Goal: Task Accomplishment & Management: Manage account settings

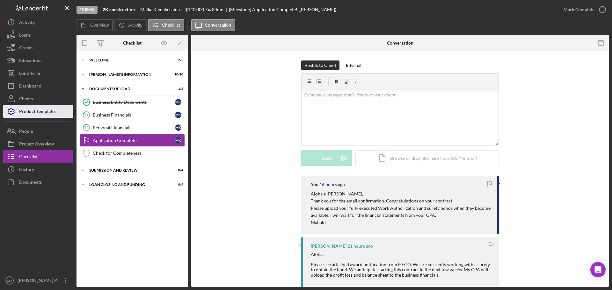
click at [40, 114] on div "Product Templates" at bounding box center [37, 112] width 37 height 14
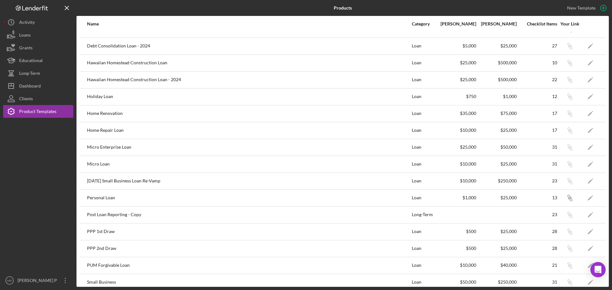
scroll to position [128, 0]
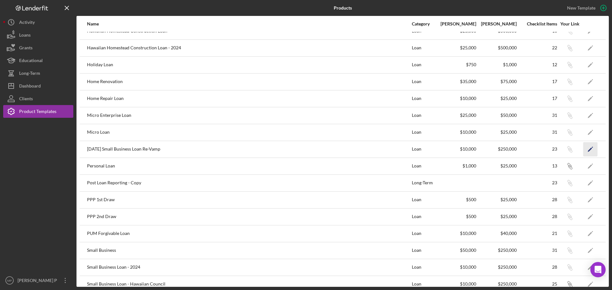
click at [588, 150] on polygon "button" at bounding box center [590, 150] width 4 height 4
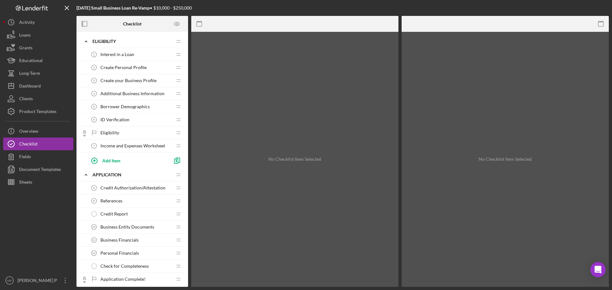
click at [117, 56] on span "Interest in a Loan" at bounding box center [117, 54] width 34 height 5
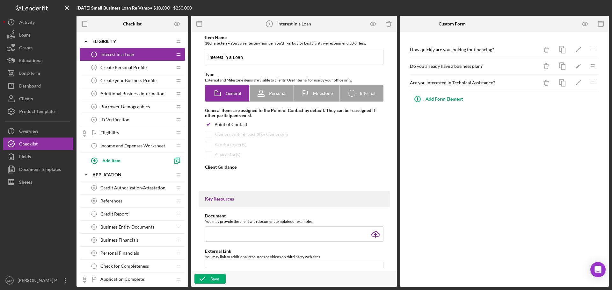
type textarea "<div> <div><strong>PLEASE READ THE IMPORTANT MESSAGE BELOW BEFORE PROCEEDING:</…"
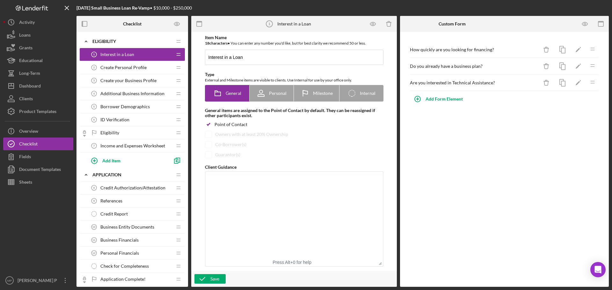
click at [121, 65] on span "Create Personal Profile" at bounding box center [123, 67] width 46 height 5
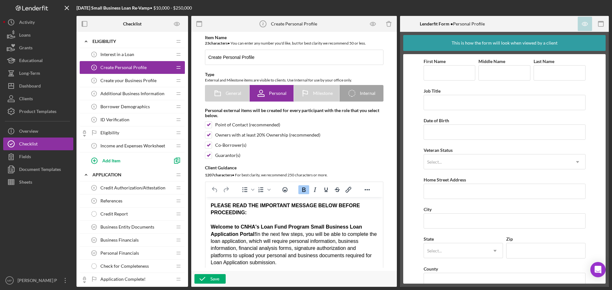
click at [125, 78] on span "Create your Business Profile" at bounding box center [128, 80] width 56 height 5
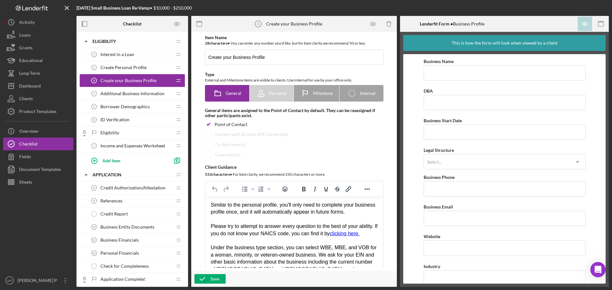
click at [128, 96] on span "Additional Business Information" at bounding box center [132, 93] width 64 height 5
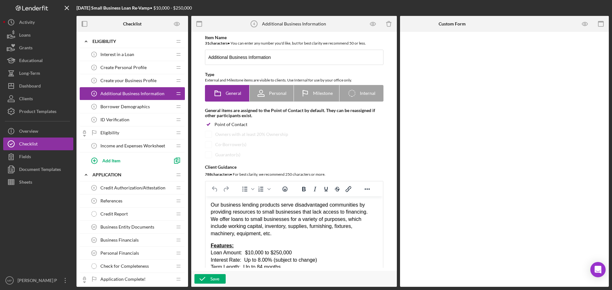
click at [128, 113] on div "Borrower Demographics 5 Borrower Demographics" at bounding box center [130, 106] width 84 height 13
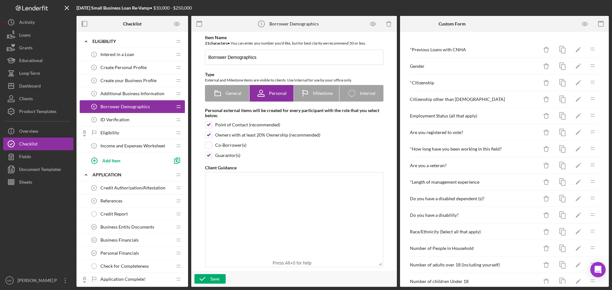
click at [125, 122] on span "ID Verification" at bounding box center [114, 119] width 29 height 5
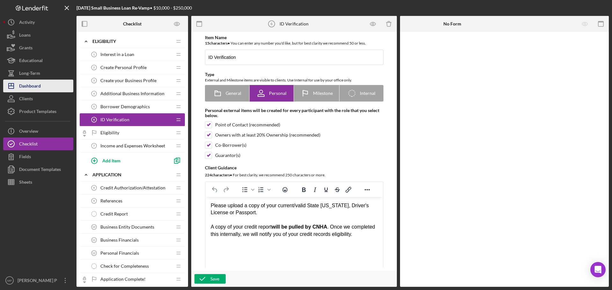
click at [39, 86] on div "Dashboard" at bounding box center [30, 87] width 22 height 14
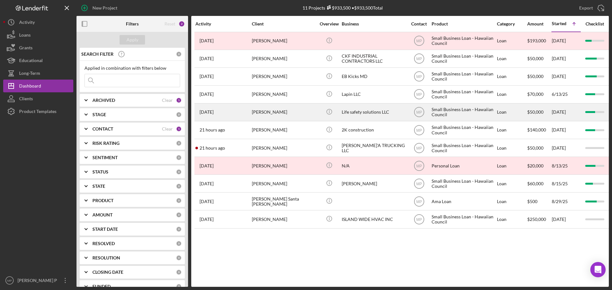
click at [360, 113] on div "Life safety solutions LLC" at bounding box center [374, 112] width 64 height 17
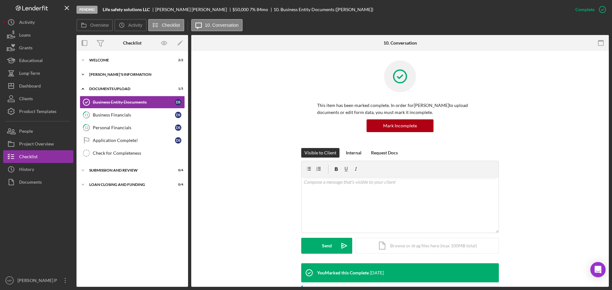
click at [106, 74] on div "[PERSON_NAME]'S INFORMATION" at bounding box center [134, 75] width 91 height 4
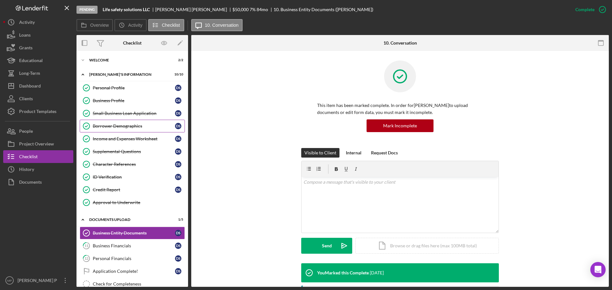
click at [124, 128] on div "Borrower Demographics" at bounding box center [134, 126] width 82 height 5
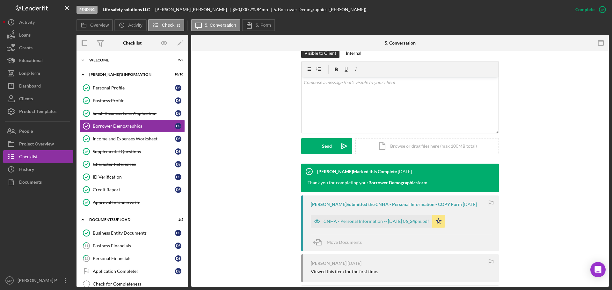
scroll to position [128, 0]
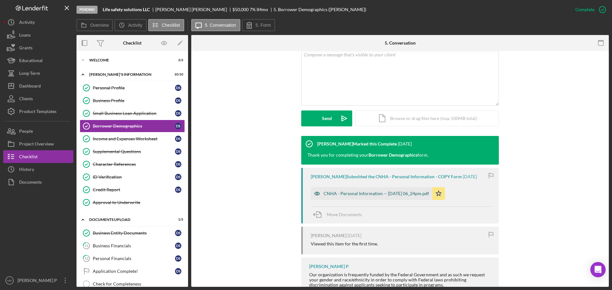
click at [415, 195] on div "CNHA - Personal Information -- [DATE] 06_24pm.pdf" at bounding box center [377, 193] width 106 height 5
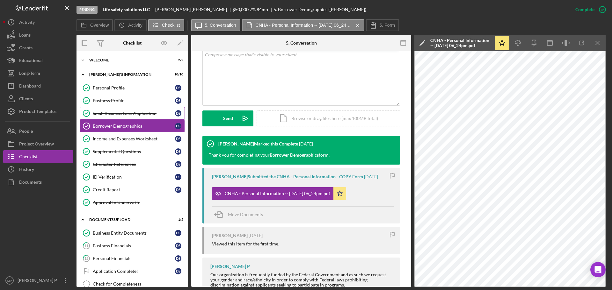
click at [131, 117] on link "Small Business Loan Application Small Business Loan Application D S" at bounding box center [132, 113] width 105 height 13
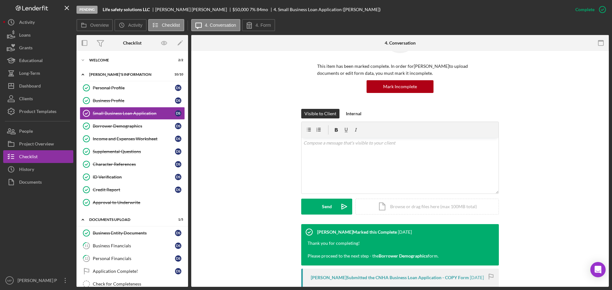
scroll to position [96, 0]
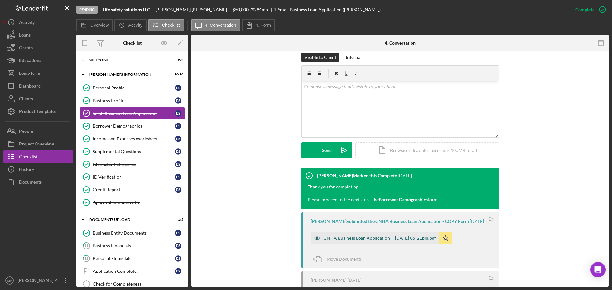
click at [402, 241] on div "CNHA Business Loan Application -- [DATE] 06_21pm.pdf" at bounding box center [380, 238] width 113 height 5
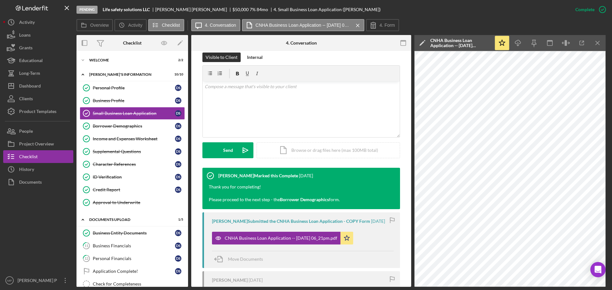
click at [33, 222] on div at bounding box center [38, 232] width 70 height 86
click at [38, 111] on div "Product Templates" at bounding box center [37, 112] width 37 height 14
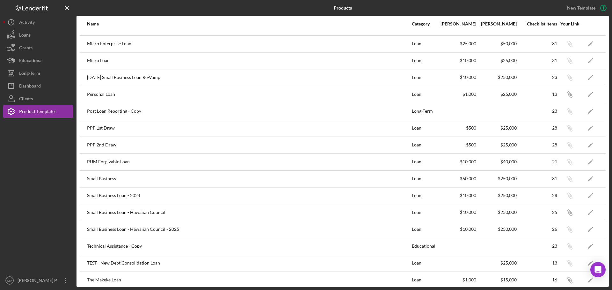
scroll to position [204, 0]
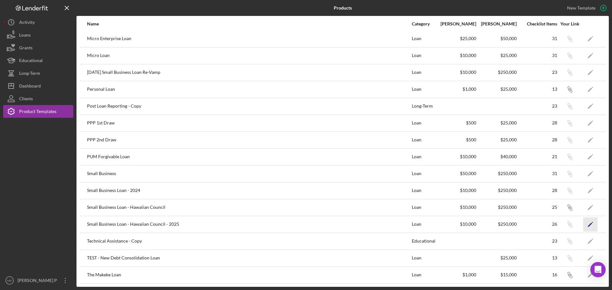
click at [584, 225] on icon "Icon/Edit" at bounding box center [591, 224] width 14 height 14
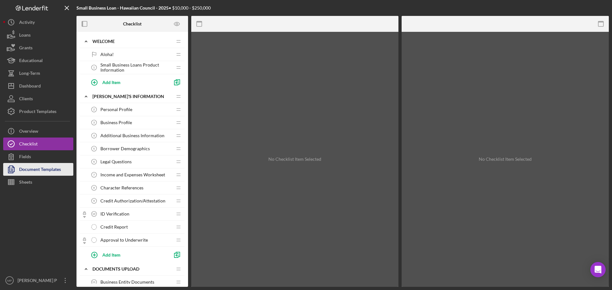
click at [42, 171] on div "Document Templates" at bounding box center [40, 170] width 42 height 14
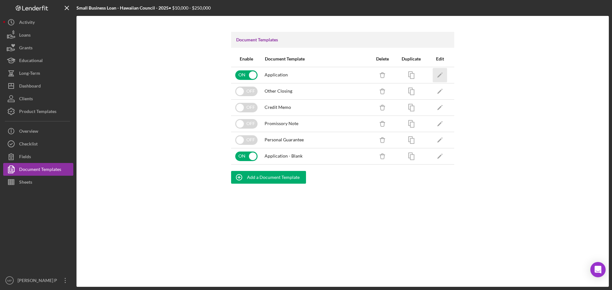
click at [443, 75] on icon "Icon/Edit" at bounding box center [440, 75] width 14 height 14
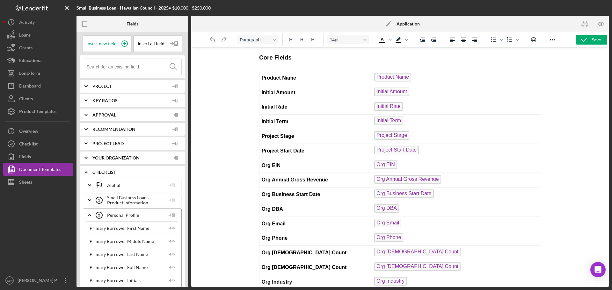
drag, startPoint x: 544, startPoint y: 60, endPoint x: 810, endPoint y: 87, distance: 266.7
click at [587, 101] on div at bounding box center [400, 167] width 418 height 240
drag, startPoint x: 586, startPoint y: 25, endPoint x: 242, endPoint y: 202, distance: 387.3
click at [586, 25] on rect "button" at bounding box center [586, 26] width 4 height 2
click at [588, 99] on div at bounding box center [400, 167] width 418 height 240
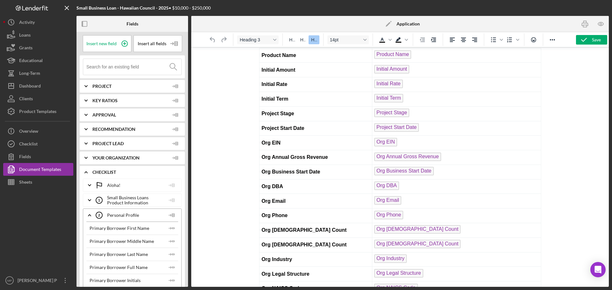
scroll to position [32, 0]
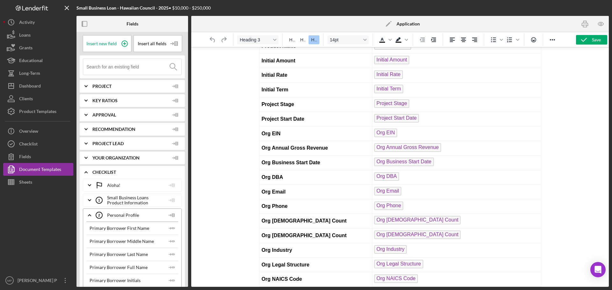
click at [89, 216] on icon "Icon/Expander" at bounding box center [90, 216] width 16 height 16
click at [90, 231] on polyline at bounding box center [89, 230] width 3 height 1
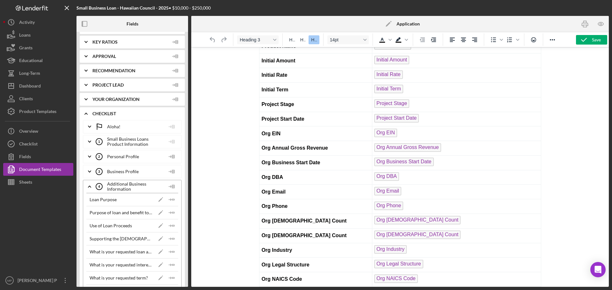
scroll to position [64, 0]
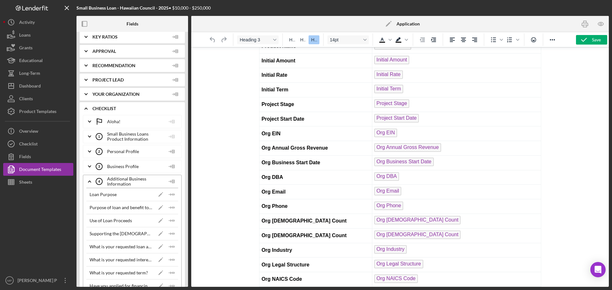
click at [91, 181] on icon "Icon/Expander" at bounding box center [90, 182] width 16 height 16
click at [89, 196] on polyline at bounding box center [89, 196] width 3 height 1
click at [90, 211] on polyline at bounding box center [89, 211] width 3 height 1
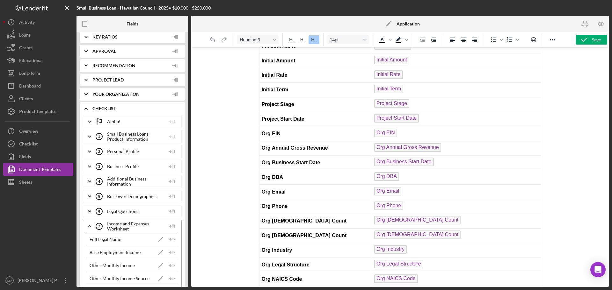
click at [88, 225] on icon "Icon/Expander" at bounding box center [90, 227] width 16 height 16
click at [90, 240] on icon "Icon/Expander" at bounding box center [90, 242] width 16 height 16
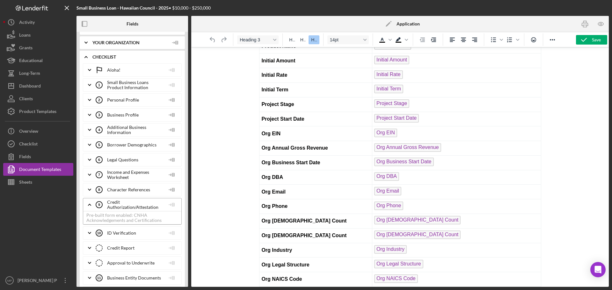
scroll to position [128, 0]
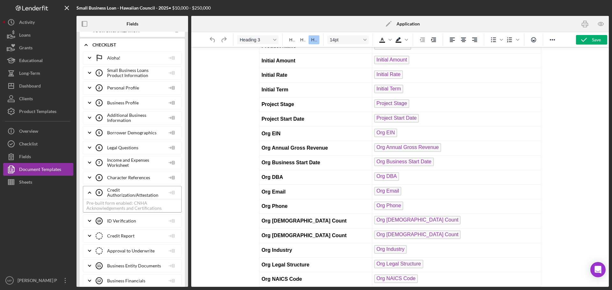
click at [88, 194] on icon "Icon/Expander" at bounding box center [90, 193] width 16 height 16
click at [35, 217] on div at bounding box center [38, 232] width 70 height 86
click at [41, 86] on button "Icon/Dashboard Dashboard" at bounding box center [38, 86] width 70 height 13
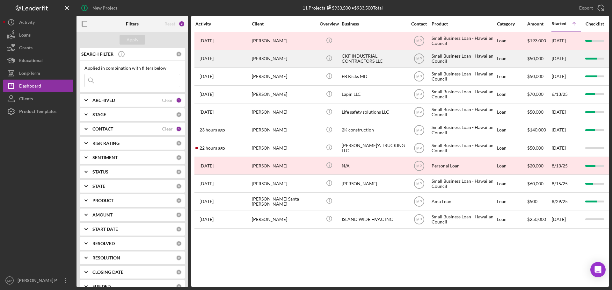
click at [356, 61] on div "CKF INDUSTRIAL CONTRACTORS LLC" at bounding box center [374, 58] width 64 height 17
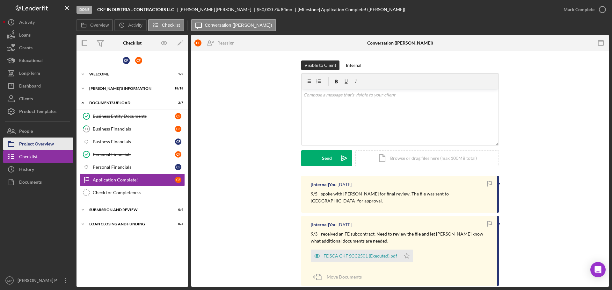
click at [43, 144] on div "Project Overview" at bounding box center [36, 145] width 35 height 14
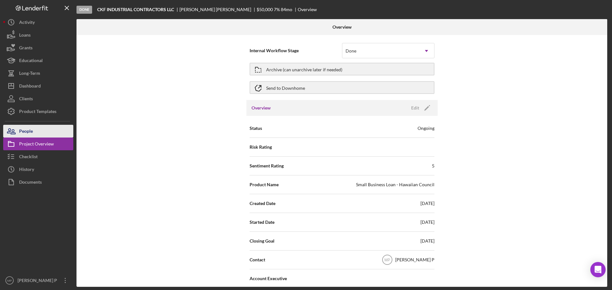
click at [43, 132] on button "People" at bounding box center [38, 131] width 70 height 13
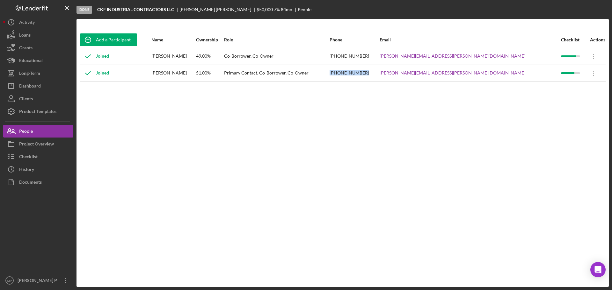
drag, startPoint x: 427, startPoint y: 73, endPoint x: 398, endPoint y: 87, distance: 31.9
click at [394, 72] on tr "Joined [PERSON_NAME] 51.00% Primary Contact, Co-Borrower, Co-Owner [PHONE_NUMBE…" at bounding box center [343, 73] width 526 height 17
copy tr "[PHONE_NUMBER]"
click at [340, 123] on div "Add a Participant Name Ownership Role Phone Email Checklist Actions Joined [PER…" at bounding box center [343, 153] width 533 height 243
click at [13, 159] on icon "button" at bounding box center [11, 157] width 16 height 16
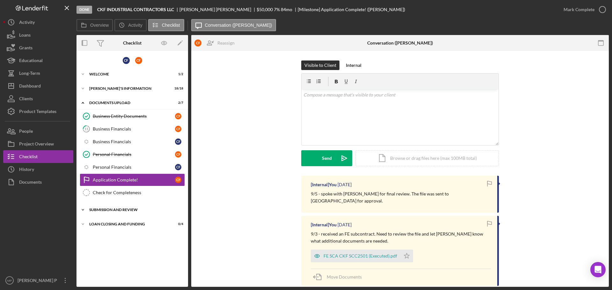
click at [125, 209] on div "SUBMISSION AND REVIEW" at bounding box center [134, 210] width 91 height 4
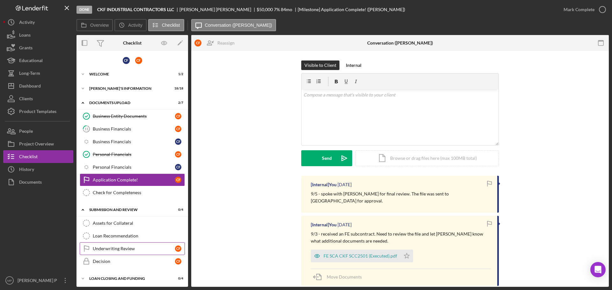
scroll to position [2, 0]
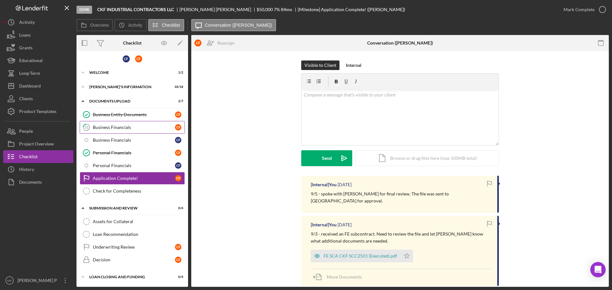
click at [132, 129] on div "Business Financials" at bounding box center [134, 127] width 82 height 5
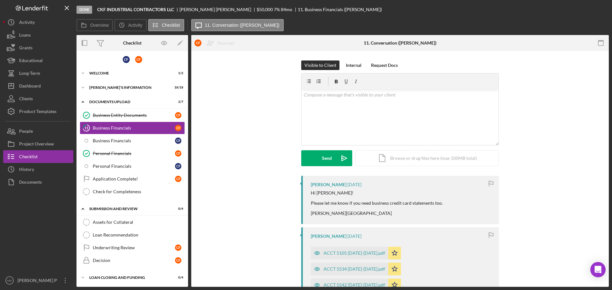
scroll to position [2, 0]
click at [584, 8] on div "Mark Complete" at bounding box center [579, 9] width 31 height 13
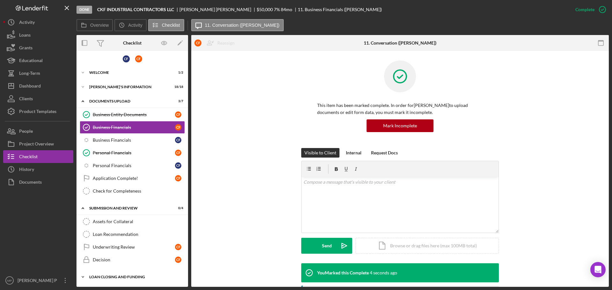
click at [125, 277] on div "LOAN CLOSING AND FUNDING" at bounding box center [134, 277] width 91 height 4
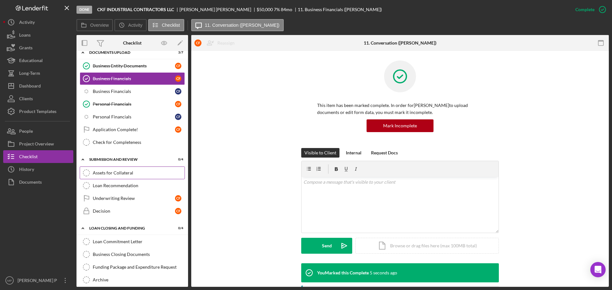
scroll to position [56, 0]
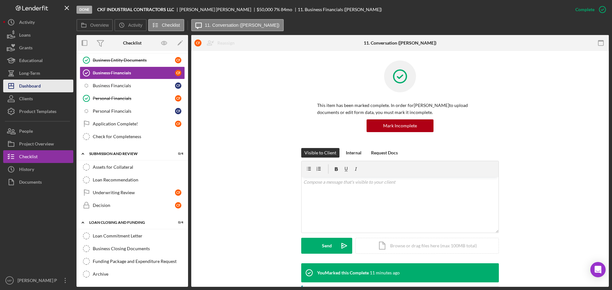
click at [42, 90] on button "Icon/Dashboard Dashboard" at bounding box center [38, 86] width 70 height 13
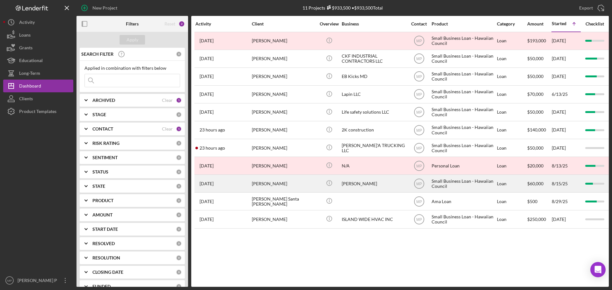
click at [357, 183] on div "[PERSON_NAME]" at bounding box center [374, 183] width 64 height 17
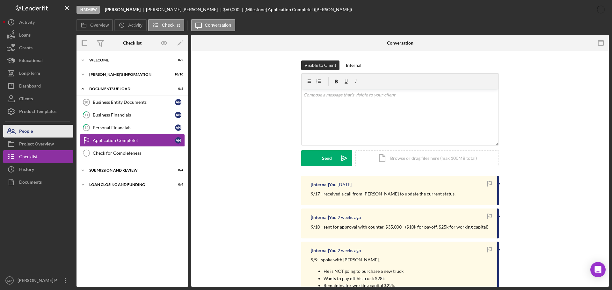
click at [51, 133] on button "People" at bounding box center [38, 131] width 70 height 13
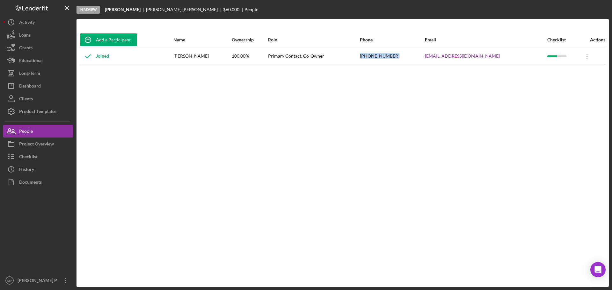
drag, startPoint x: 414, startPoint y: 55, endPoint x: 390, endPoint y: 78, distance: 32.5
click at [380, 56] on tr "Joined [PERSON_NAME] 100.00% Primary Contact, Co-Owner [PHONE_NUMBER] [EMAIL_AD…" at bounding box center [343, 56] width 526 height 17
copy tr "[PHONE_NUMBER]"
